Goal: Information Seeking & Learning: Learn about a topic

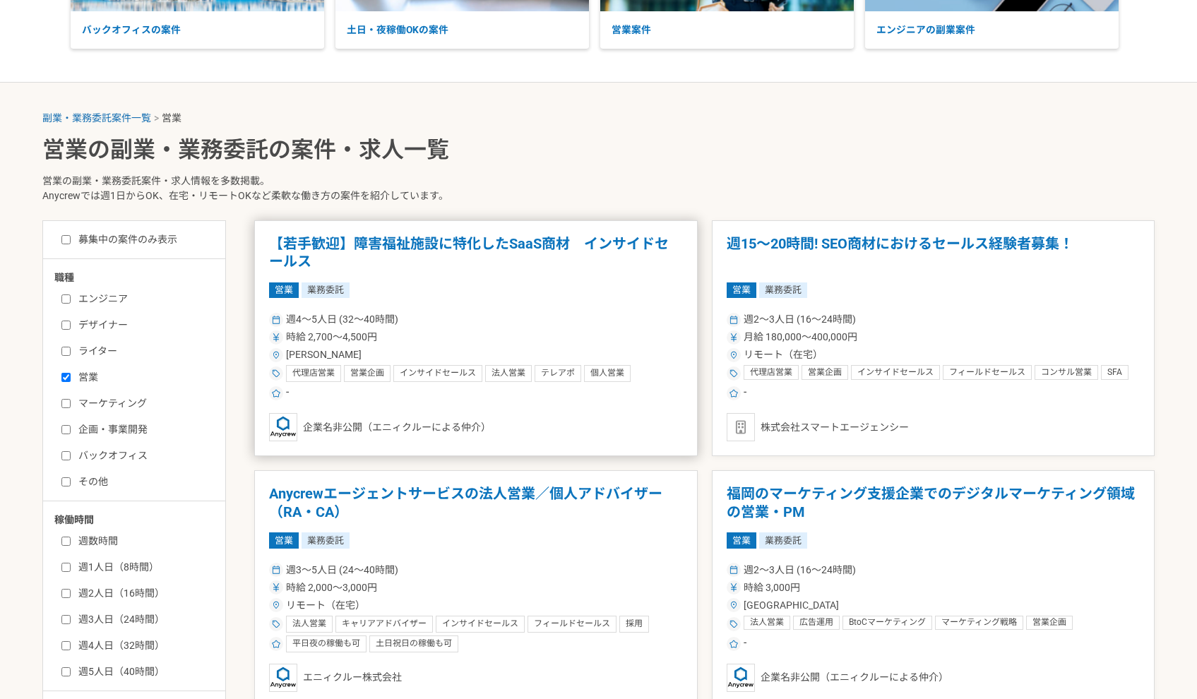
scroll to position [218, 0]
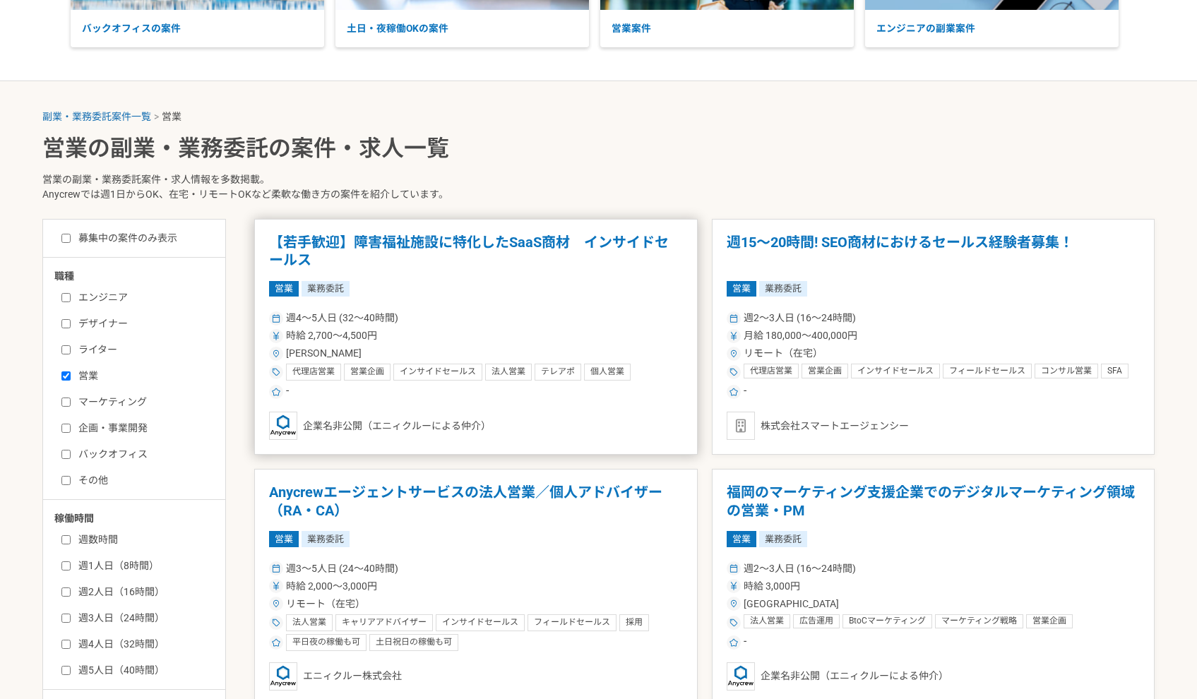
click at [333, 234] on h1 "【若手歓迎】障害福祉施設に特化したSaaS商材　インサイドセールス" at bounding box center [476, 252] width 414 height 36
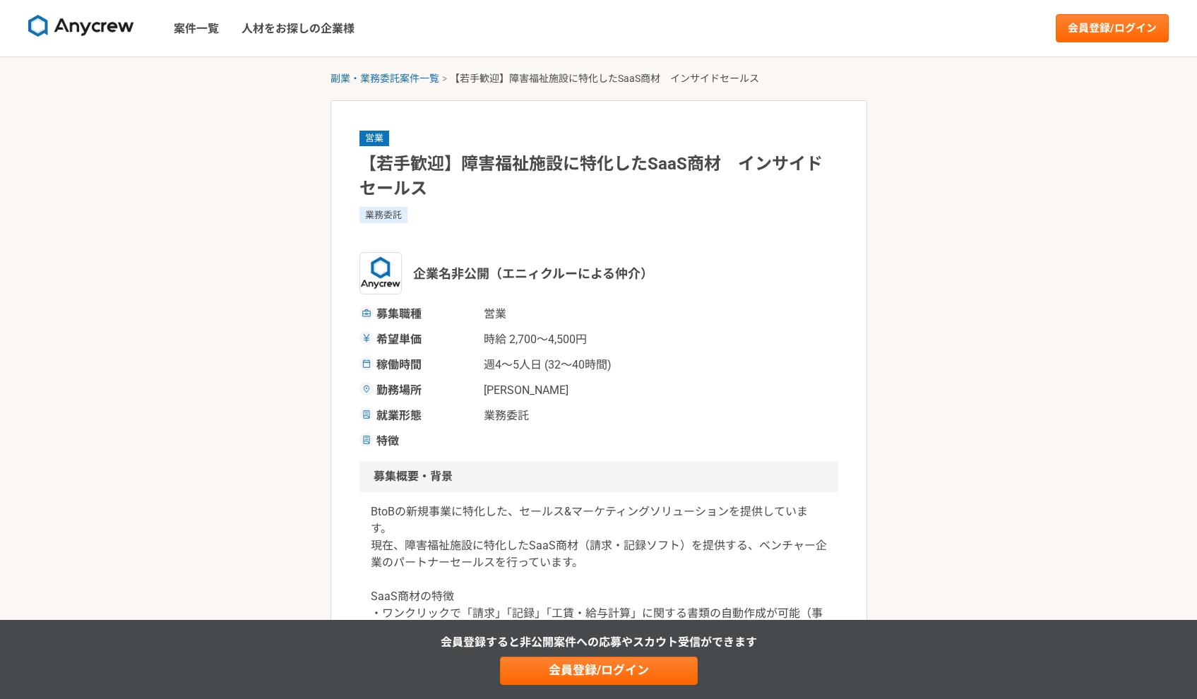
click at [592, 412] on span "業務委託" at bounding box center [554, 415] width 141 height 17
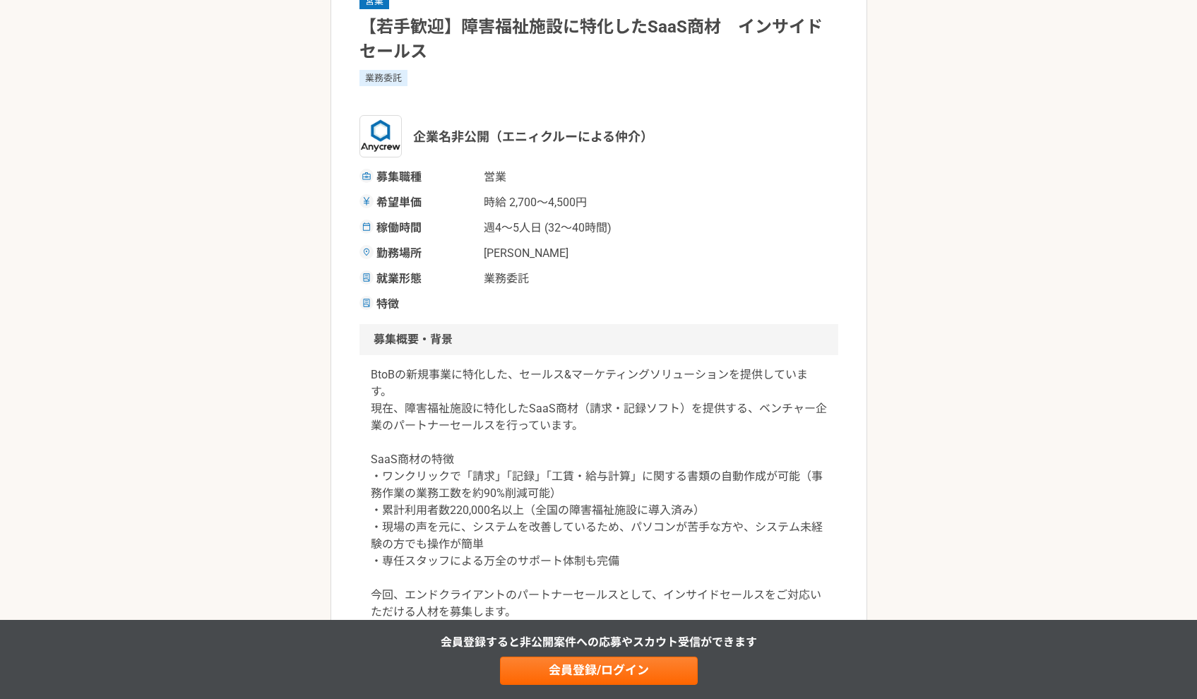
scroll to position [174, 0]
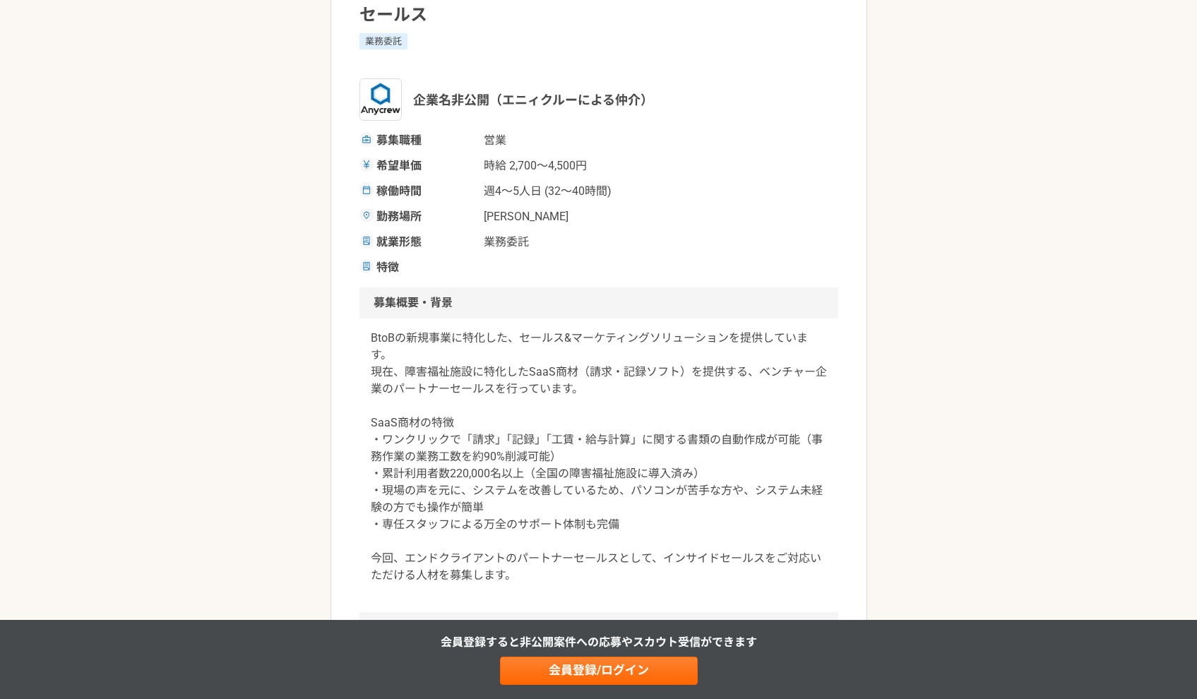
click at [643, 415] on p "BtoBの新規事業に特化した、セールス&マーケティングソリューションを提供しています。 現在、障害福祉施設に特化したSaaS商材（請求・記録ソフト）を提供する…" at bounding box center [599, 457] width 456 height 254
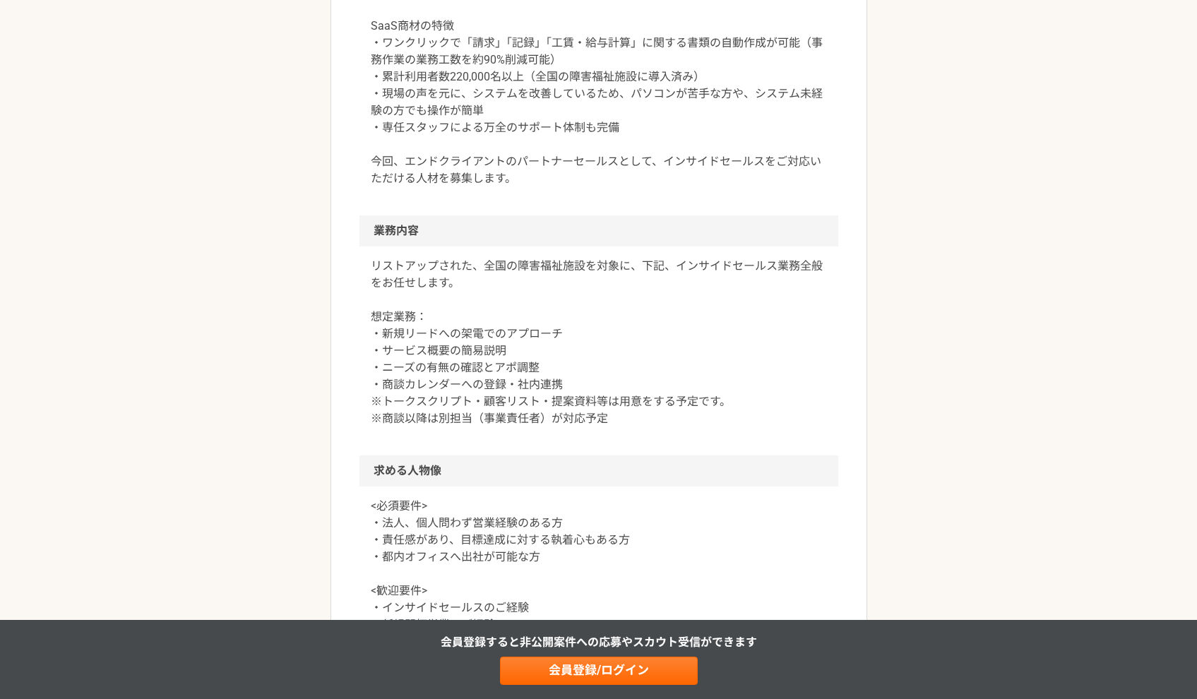
scroll to position [571, 0]
click at [693, 407] on p "リストアップされた、全国の障害福祉施設を対象に、下記、インサイドセールス業務全般をお任せします。 想定業務： ・新規リードへの架電でのアプローチ ・サービス概…" at bounding box center [599, 342] width 456 height 169
click at [374, 314] on p "リストアップされた、全国の障害福祉施設を対象に、下記、インサイドセールス業務全般をお任せします。 想定業務： ・新規リードへの架電でのアプローチ ・サービス概…" at bounding box center [599, 342] width 456 height 169
click at [648, 426] on p "リストアップされた、全国の障害福祉施設を対象に、下記、インサイドセールス業務全般をお任せします。 想定業務： ・新規リードへの架電でのアプローチ ・サービス概…" at bounding box center [599, 342] width 456 height 169
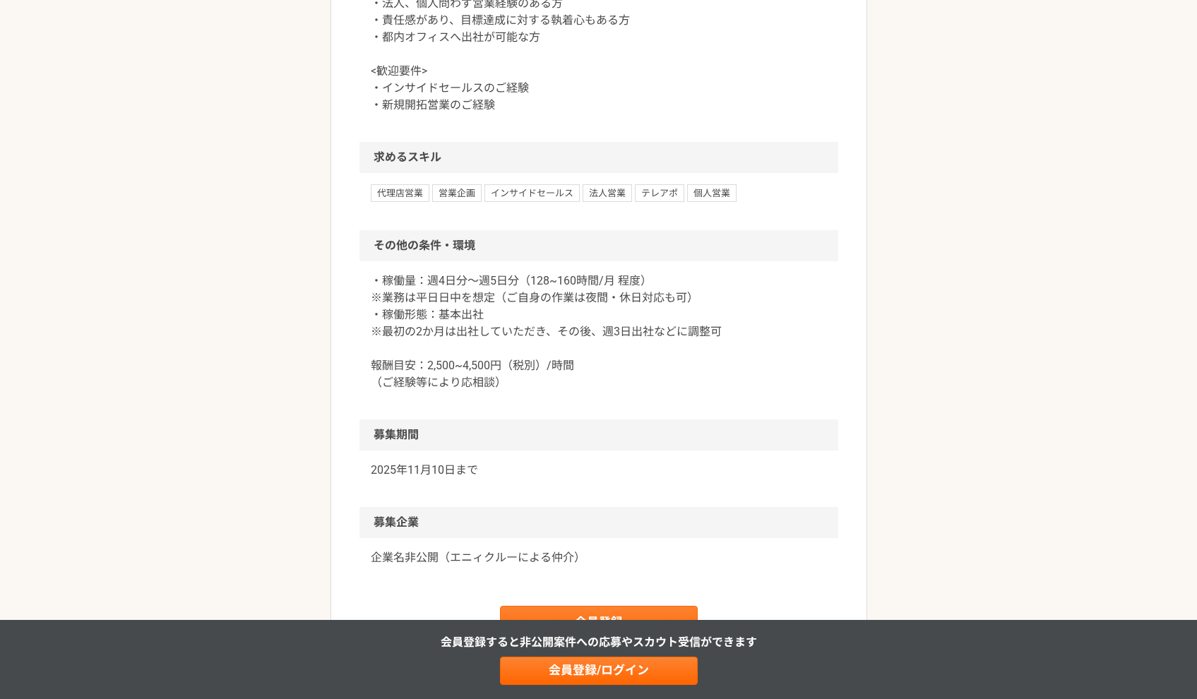
scroll to position [1097, 0]
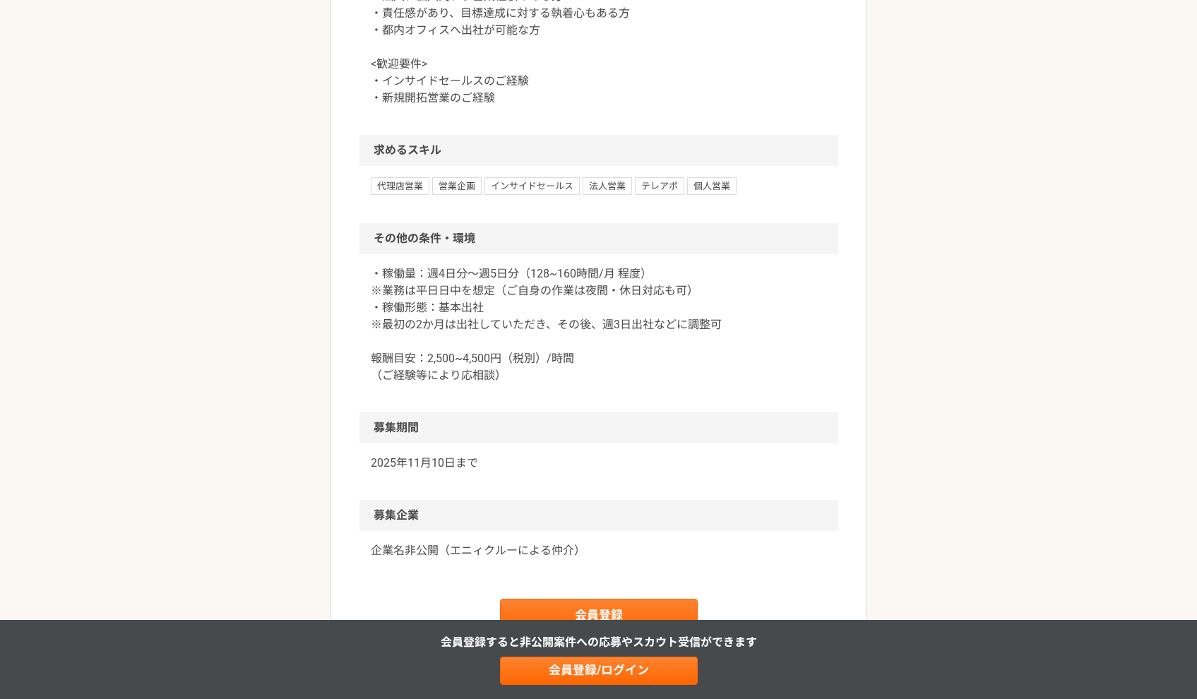
click at [529, 370] on p "・稼働量：週4日分〜週5日分（128~160時間/月 程度） ※業務は平日日中を想定（ご自身の作業は夜間・休日対応も可） ・稼働形態：基本出社 ※最初の2か月…" at bounding box center [599, 324] width 456 height 119
click at [374, 272] on p "・稼働量：週4日分〜週5日分（128~160時間/月 程度） ※業務は平日日中を想定（ご自身の作業は夜間・休日対応も可） ・稼働形態：基本出社 ※最初の2か月…" at bounding box center [599, 324] width 456 height 119
click at [499, 377] on p "・稼働量：週4日分〜週5日分（128~160時間/月 程度） ※業務は平日日中を想定（ご自身の作業は夜間・休日対応も可） ・稼働形態：基本出社 ※最初の2か月…" at bounding box center [599, 324] width 456 height 119
click at [716, 368] on p "・稼働量：週4日分〜週5日分（128~160時間/月 程度） ※業務は平日日中を想定（ご自身の作業は夜間・休日対応も可） ・稼働形態：基本出社 ※最初の2か月…" at bounding box center [599, 324] width 456 height 119
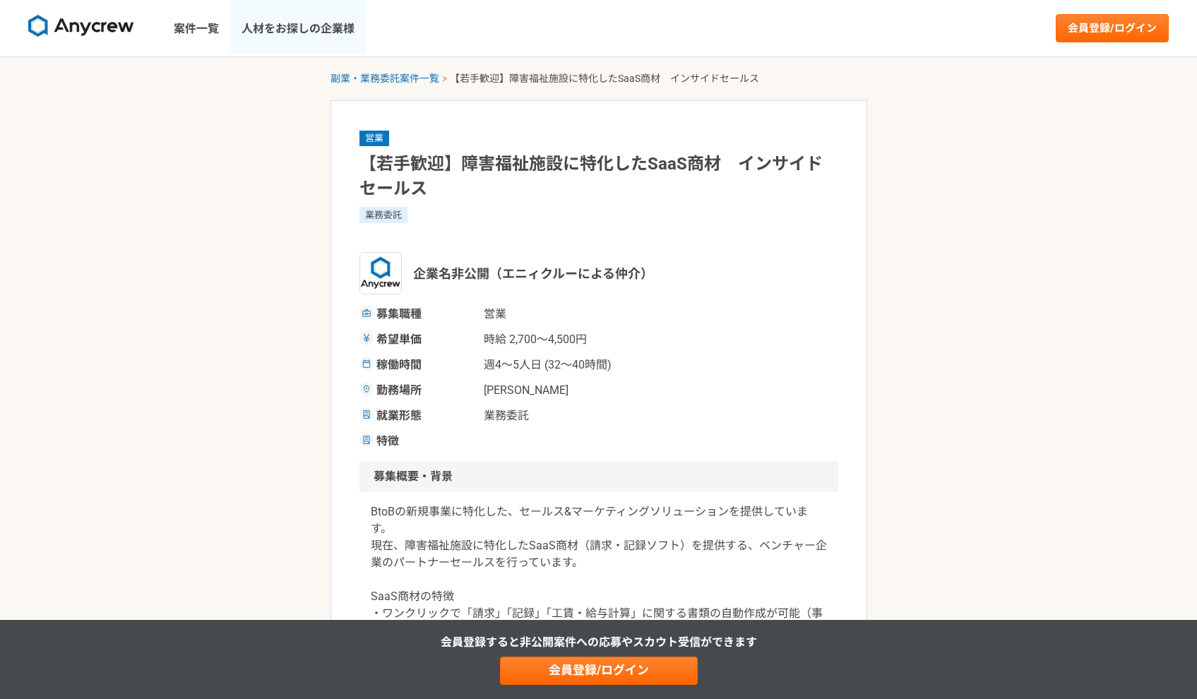
scroll to position [0, 0]
